Goal: Task Accomplishment & Management: Manage account settings

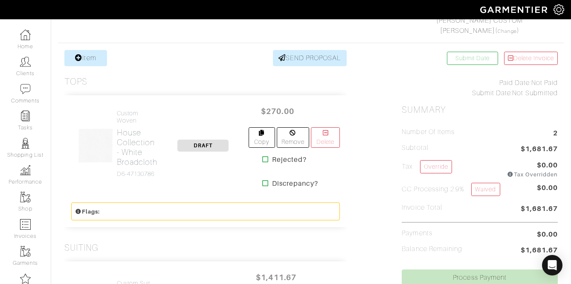
scroll to position [145, 0]
click at [127, 148] on h2 "House Collection - White Broadcloth" at bounding box center [137, 146] width 41 height 39
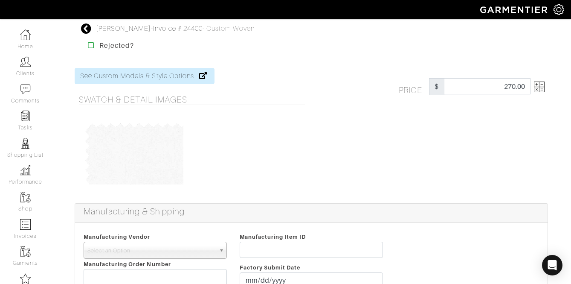
click at [541, 84] on img at bounding box center [539, 86] width 11 height 11
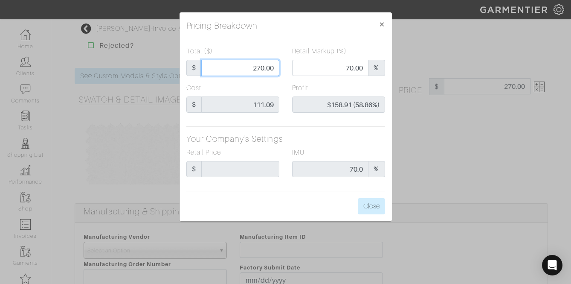
click at [254, 66] on input "270.00" at bounding box center [240, 68] width 78 height 16
type input "1"
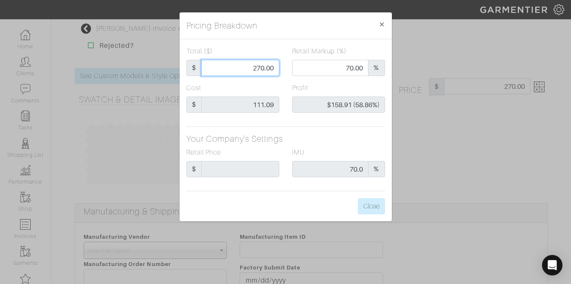
type input "0.00"
type input "-$110.09 (-11009.00%)"
type input "15"
type input "-$96.09 (-640.60%)"
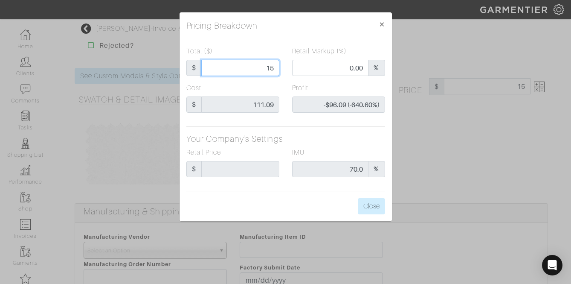
type input "150"
type input "46.00"
type input "$38.91 (25.94%)"
type input "15"
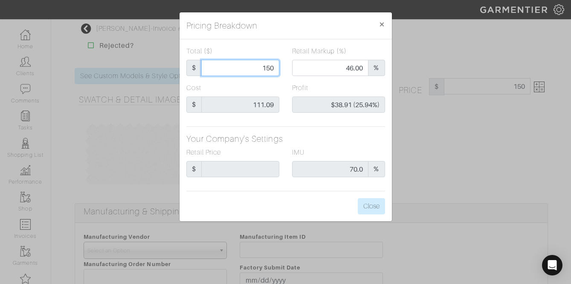
type input "15"
type input "0.00"
type input "-$96.09 (-640.60%)"
type input "1"
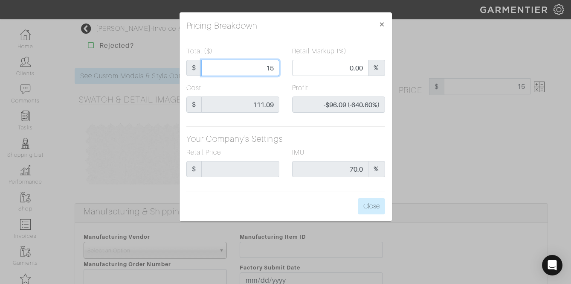
type input "-$110.09 (-11009.00%)"
type input "17"
type input "-$94.09 (-553.47%)"
type input "175"
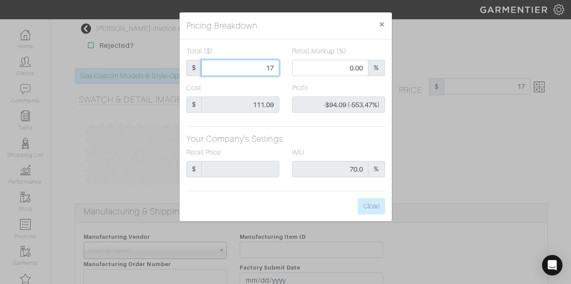
type input "175"
type input "53.71"
type input "$63.91 (36.52%)"
type input "175"
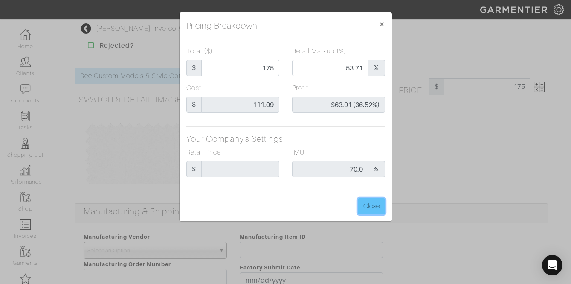
type input "175.00"
click at [374, 205] on button "Close" at bounding box center [371, 206] width 27 height 16
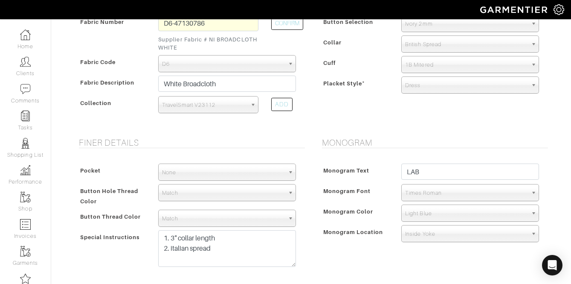
scroll to position [703, 0]
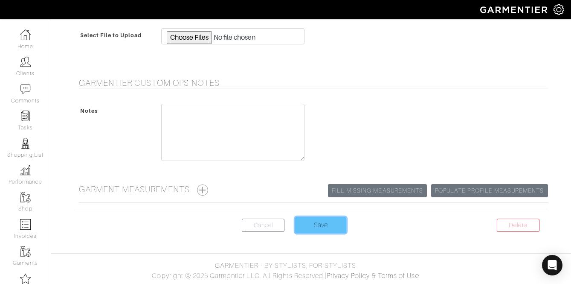
click at [317, 224] on input "Save" at bounding box center [320, 225] width 51 height 16
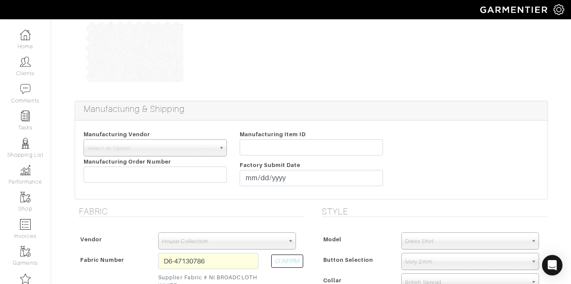
scroll to position [0, 0]
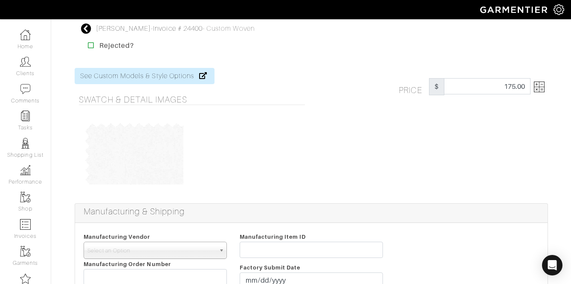
click at [540, 91] on img at bounding box center [539, 86] width 11 height 11
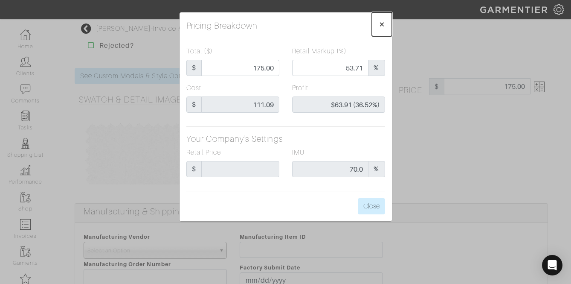
click at [380, 26] on span "×" at bounding box center [382, 24] width 6 height 12
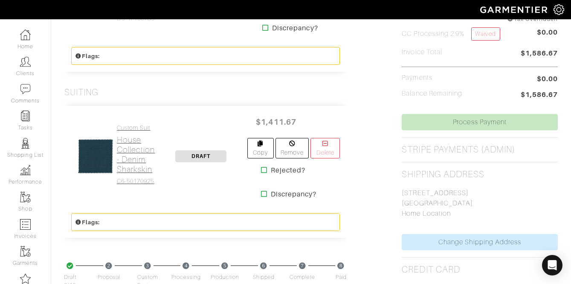
scroll to position [299, 0]
click at [146, 148] on h2 "House Collection - Denim Sharkskin" at bounding box center [136, 153] width 38 height 39
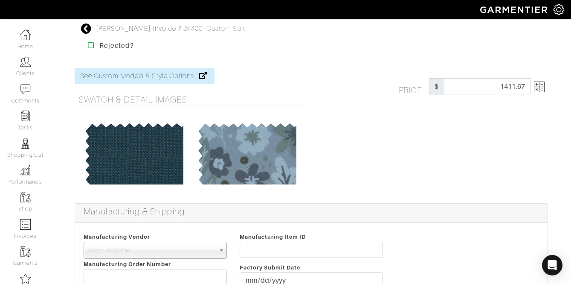
click at [541, 86] on img at bounding box center [539, 86] width 11 height 11
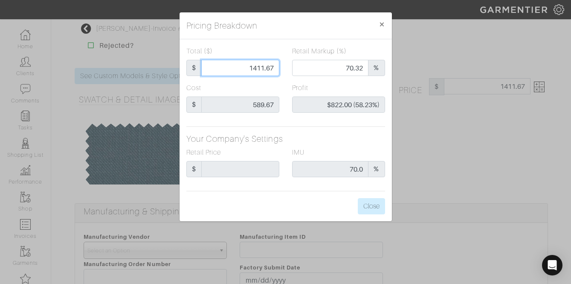
click at [238, 62] on input "1411.67" at bounding box center [240, 68] width 78 height 16
type input "9"
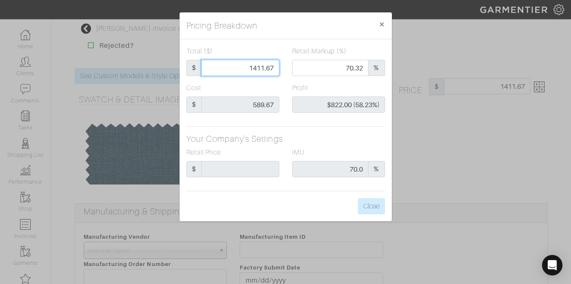
type input "0.00"
type input "-$580.67 (-6451.89%)"
type input "95"
type input "-$494.67 (-520.71%)"
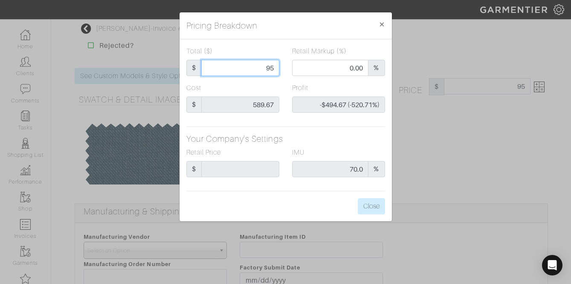
type input "950"
type input "55.89"
type input "$360.33 (37.93%)"
click at [256, 68] on input "950" at bounding box center [240, 68] width 78 height 16
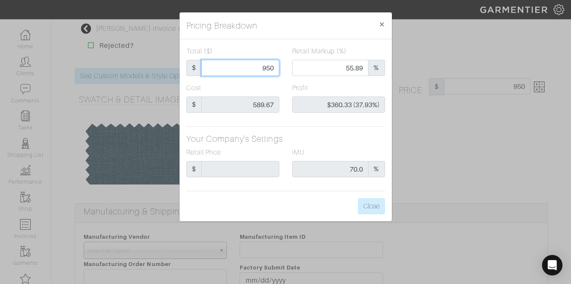
click at [256, 68] on input "950" at bounding box center [240, 68] width 78 height 16
type input "9"
type input "0.00"
type input "-$580.67 (-6451.89%)"
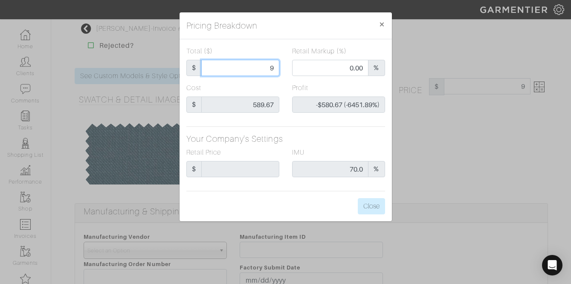
type input "99"
type input "-$490.67 (-495.63%)"
type input "995"
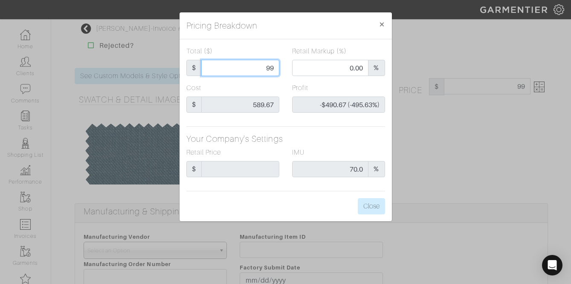
type input "57.89"
type input "$405.33 (40.74%)"
type input "995"
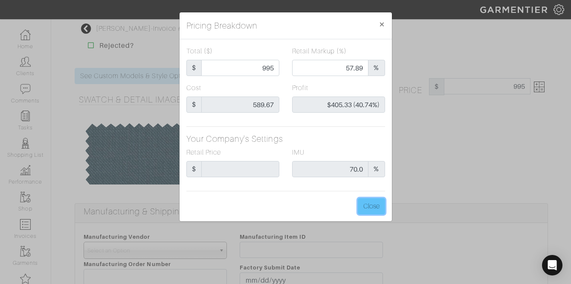
type input "995.00"
click at [374, 212] on button "Close" at bounding box center [371, 206] width 27 height 16
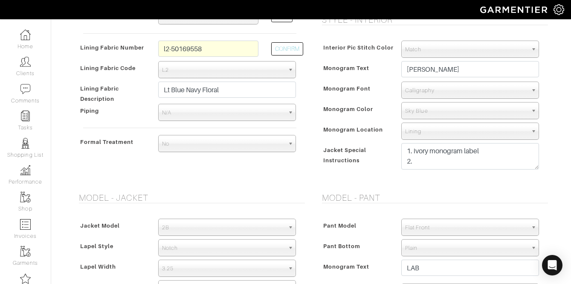
scroll to position [861, 0]
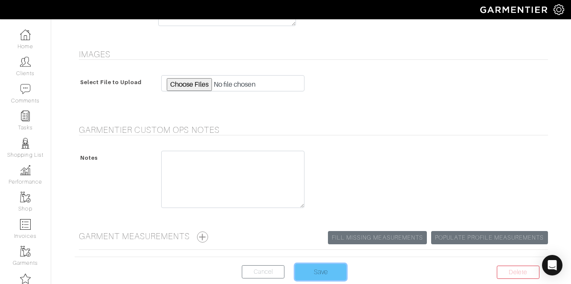
click at [307, 272] on input "Save" at bounding box center [320, 272] width 51 height 16
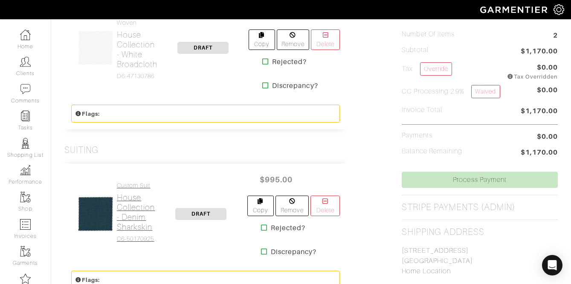
scroll to position [242, 0]
click at [140, 221] on h2 "House Collection - Denim Sharkskin" at bounding box center [136, 210] width 38 height 39
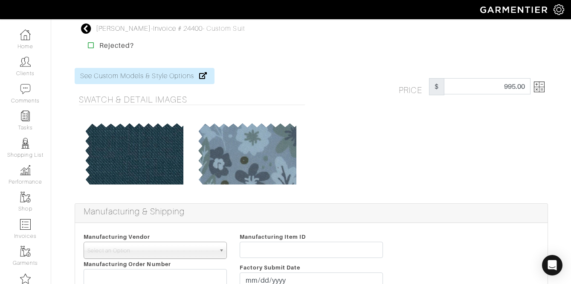
click at [534, 93] on link at bounding box center [537, 86] width 14 height 17
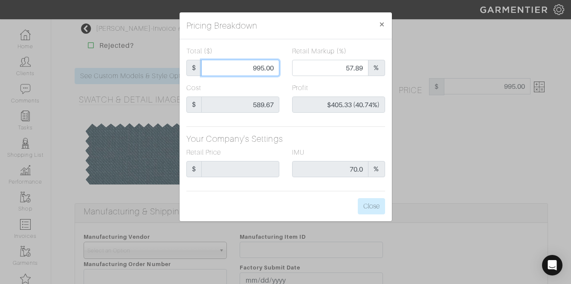
click at [259, 65] on input "995.00" at bounding box center [240, 68] width 78 height 16
type input "1"
type input "0.00"
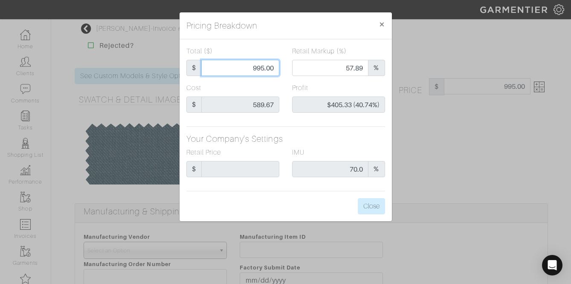
type input "-$588.67 (-58867.00%)"
type input "11"
type input "-$578.67 (-5260.64%)"
type input "110"
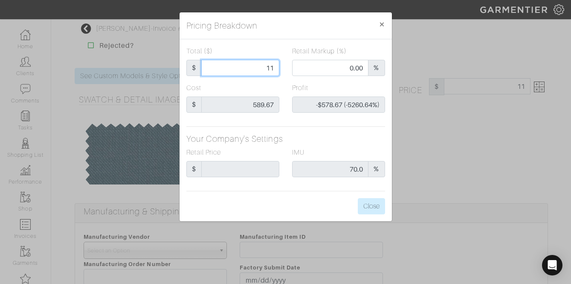
type input "110"
type input "-$479.67 (-436.06%)"
type input "1100"
type input "61.91"
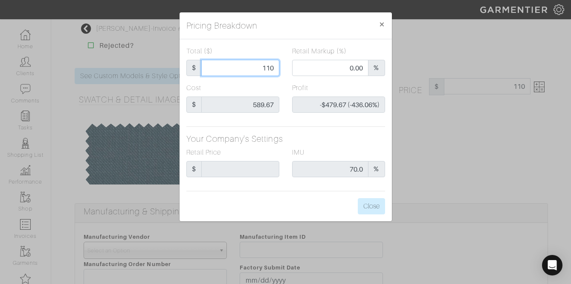
type input "$510.33 (46.39%)"
type input "1100"
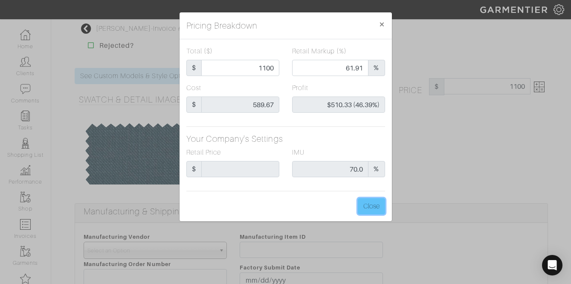
type input "1100.00"
click at [377, 209] on button "Close" at bounding box center [371, 206] width 27 height 16
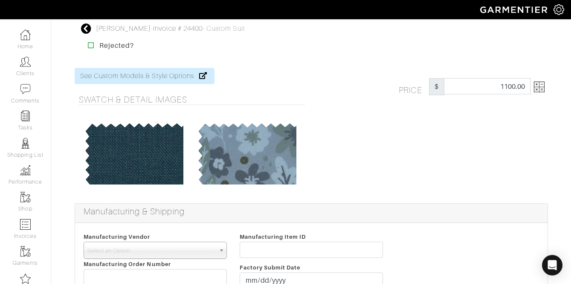
click at [543, 87] on img at bounding box center [539, 86] width 11 height 11
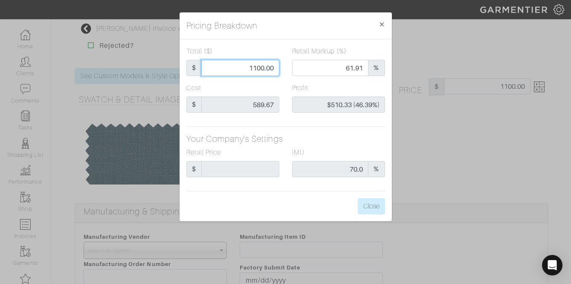
click at [242, 66] on input "1100.00" at bounding box center [240, 68] width 78 height 16
click at [243, 66] on input "1100.00" at bounding box center [240, 68] width 78 height 16
type input "1"
type input "0.00"
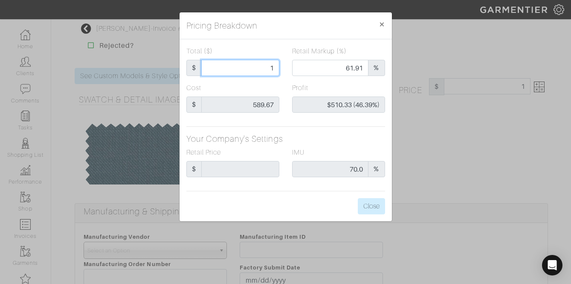
type input "-$588.67 (-58867.00%)"
type input "14"
type input "-$575.67 (-4111.93%)"
type input "140"
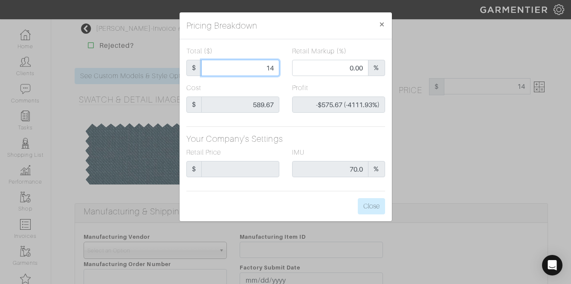
type input "140"
type input "-$449.67 (-321.19%)"
type input "1400"
type input "70.07"
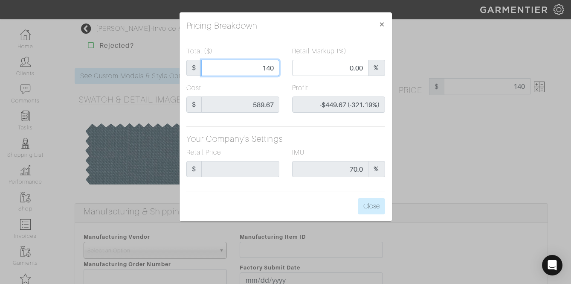
type input "$810.33 (57.88%)"
click at [250, 67] on input "1400" at bounding box center [240, 68] width 78 height 16
click at [249, 67] on input "1400" at bounding box center [240, 68] width 78 height 16
type input "1"
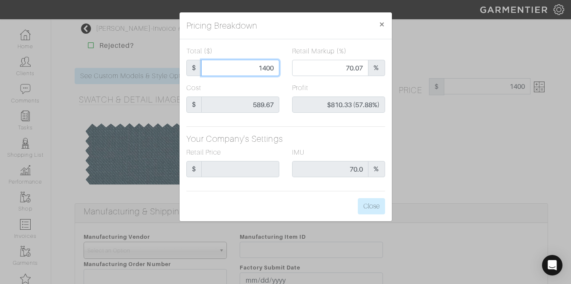
type input "0.00"
type input "-$588.67 (-58867.00%)"
type input "12"
type input "-$577.67 (-4813.92%)"
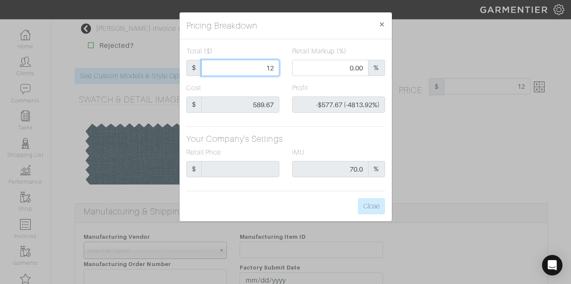
type input "120"
type input "-$469.67 (-391.39%)"
type input "1200"
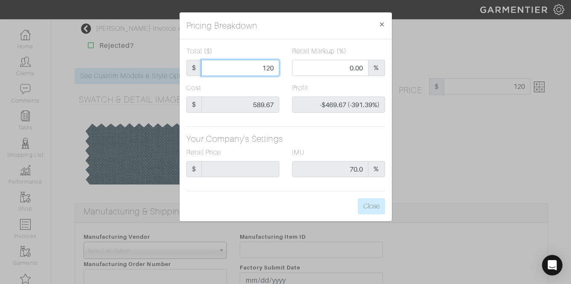
type input "65.08"
type input "$610.33 (50.86%)"
type input "1200"
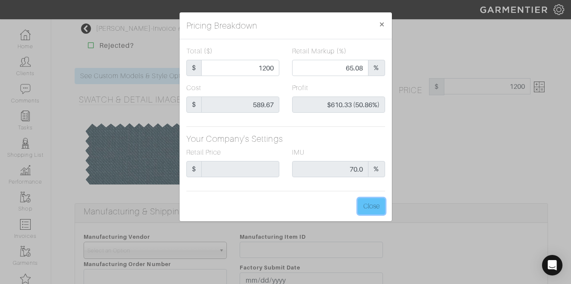
type input "1200.00"
click at [367, 202] on button "Close" at bounding box center [371, 206] width 27 height 16
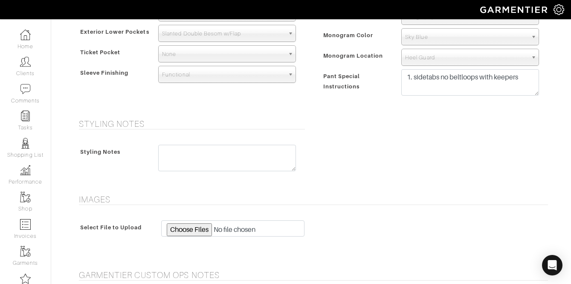
scroll to position [908, 0]
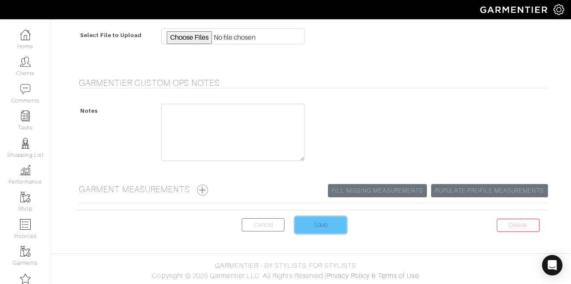
click at [307, 225] on input "Save" at bounding box center [320, 225] width 51 height 16
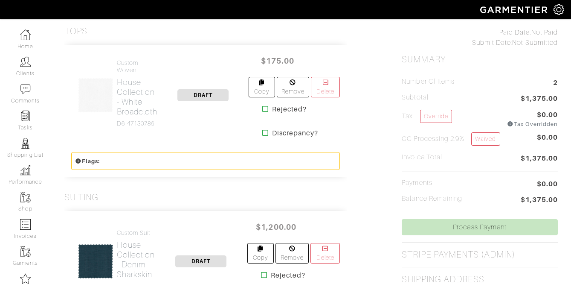
scroll to position [186, 0]
